Goal: Find contact information: Find contact information

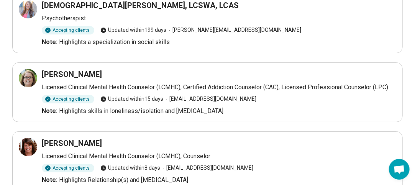
scroll to position [104, 0]
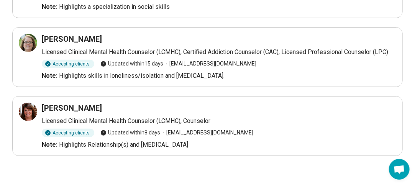
click at [67, 104] on h3 "Jessica Jarvis" at bounding box center [72, 108] width 60 height 11
click at [28, 112] on icon at bounding box center [27, 111] width 9 height 9
click at [30, 40] on icon at bounding box center [29, 40] width 3 height 3
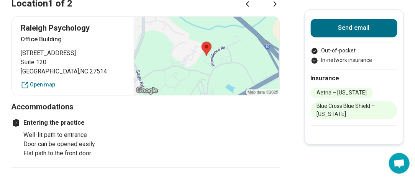
scroll to position [458, 0]
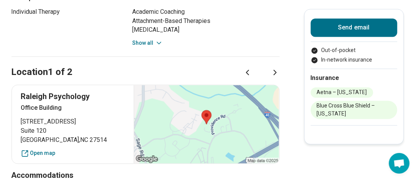
click at [276, 71] on icon at bounding box center [275, 73] width 2 height 5
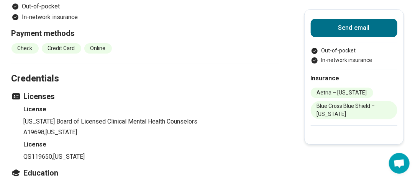
scroll to position [882, 0]
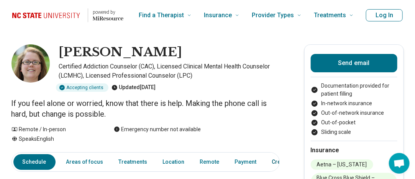
click at [272, 161] on link "Credentials" at bounding box center [287, 162] width 38 height 16
drag, startPoint x: 165, startPoint y: 55, endPoint x: 63, endPoint y: 55, distance: 101.6
click at [63, 55] on div "[PERSON_NAME]" at bounding box center [169, 52] width 221 height 16
copy h1 "[PERSON_NAME]"
